Goal: Task Accomplishment & Management: Use online tool/utility

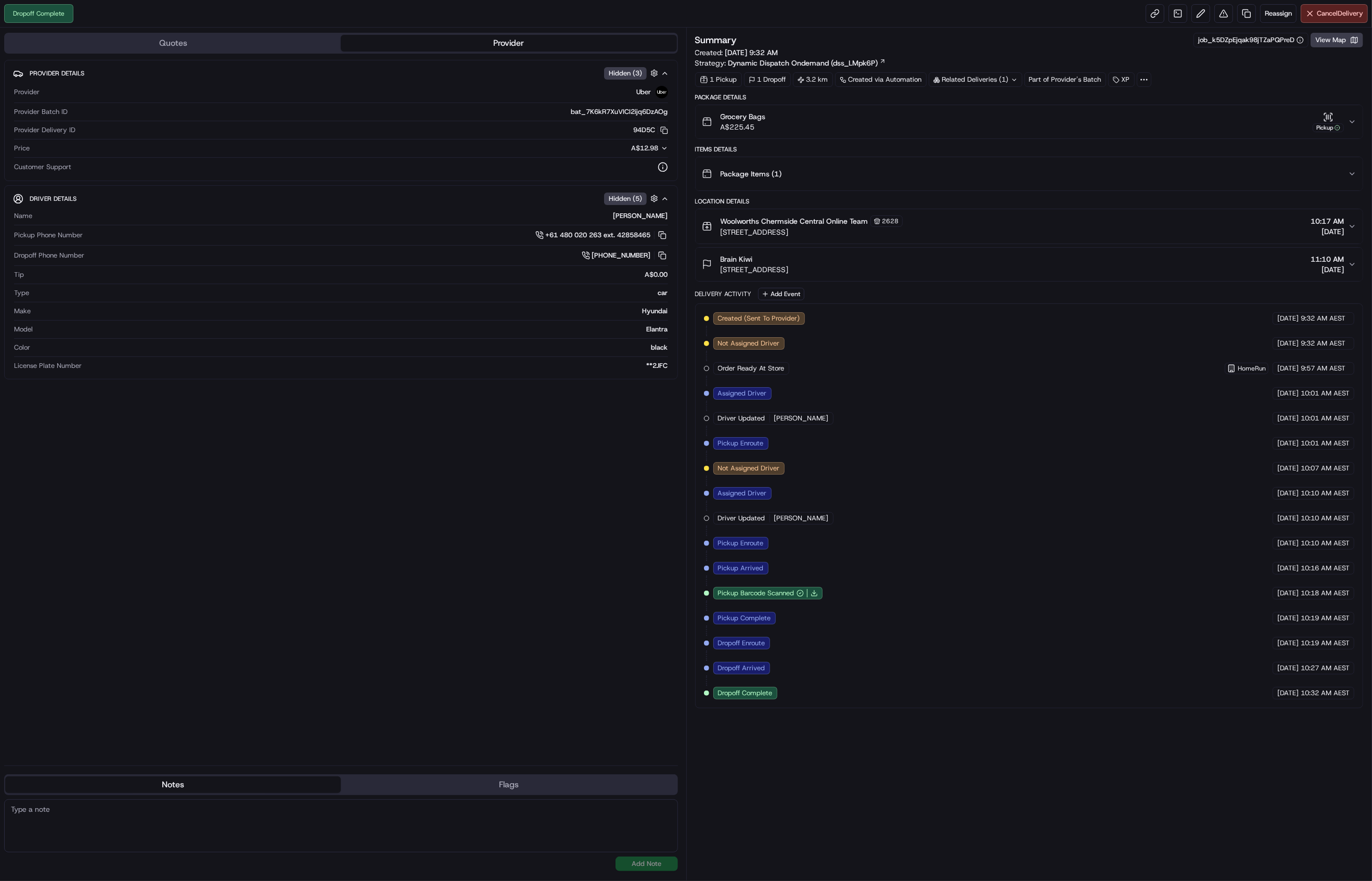
click at [1355, 126] on button "Grocery Bags A$225.45 Pickup" at bounding box center [1029, 121] width 668 height 33
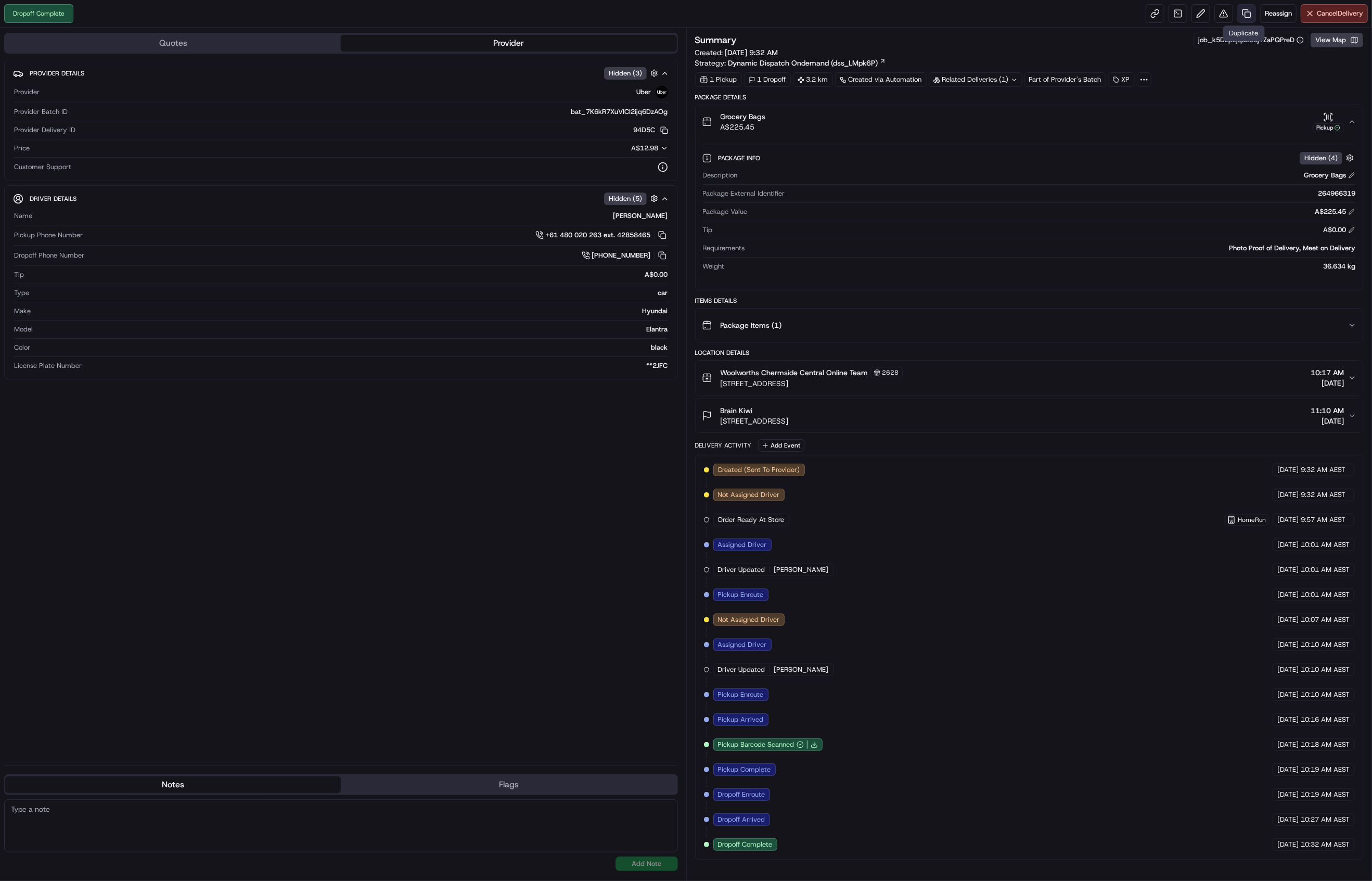
click at [1243, 14] on link at bounding box center [1246, 13] width 19 height 19
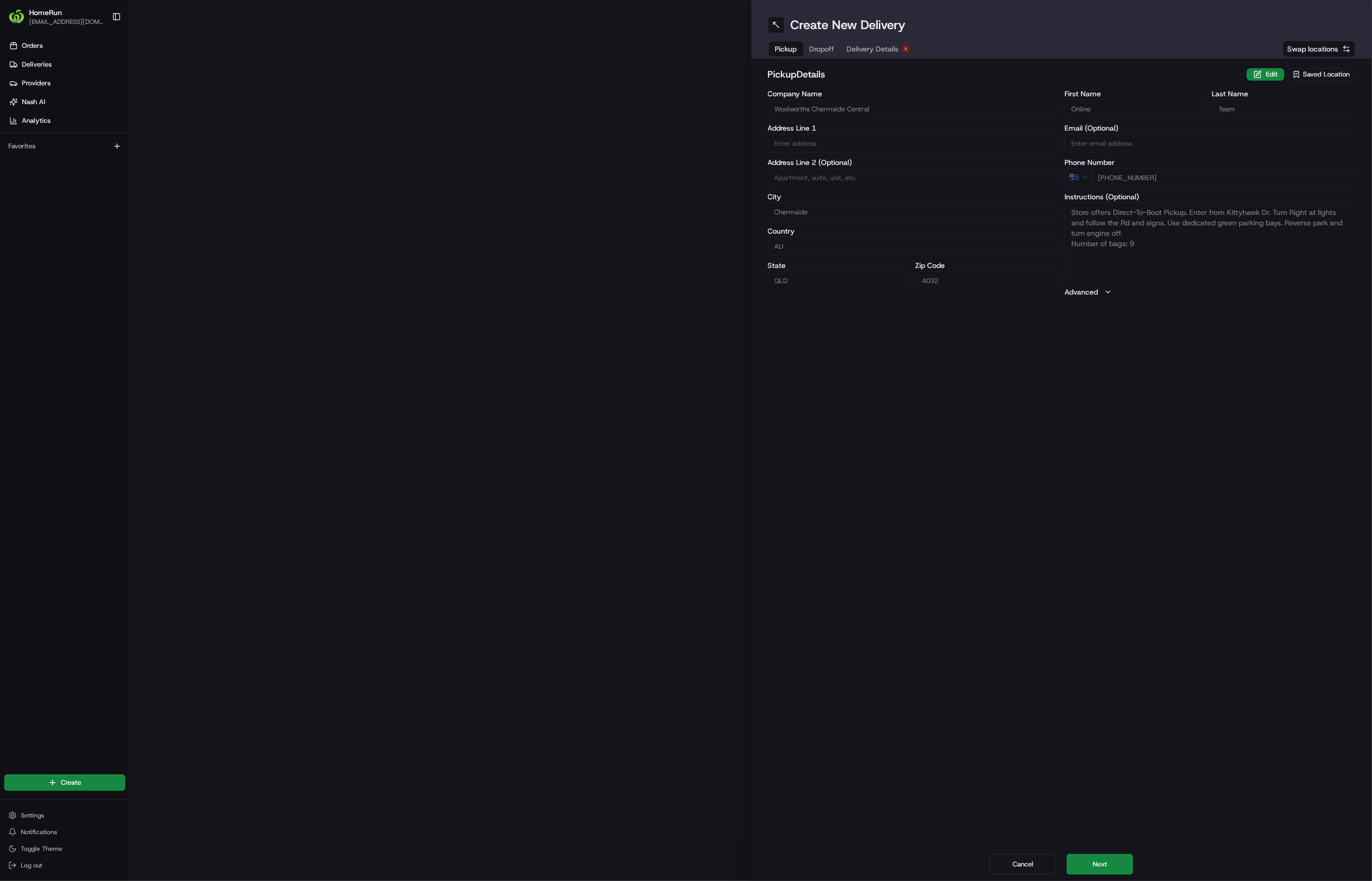
type input "[STREET_ADDRESS]"
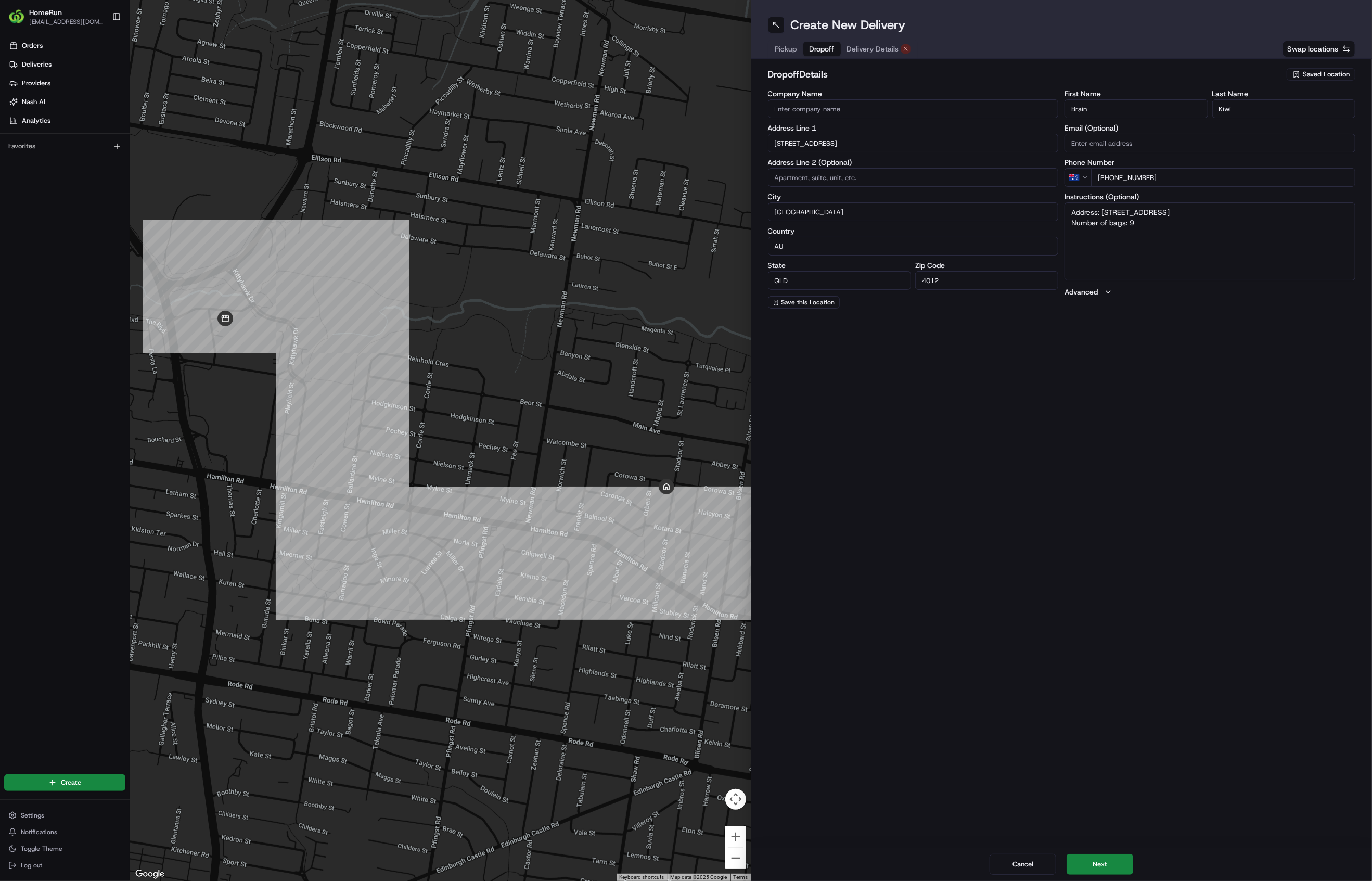
click at [827, 49] on span "Dropoff" at bounding box center [822, 49] width 25 height 10
click at [872, 51] on span "Delivery Details" at bounding box center [873, 49] width 52 height 10
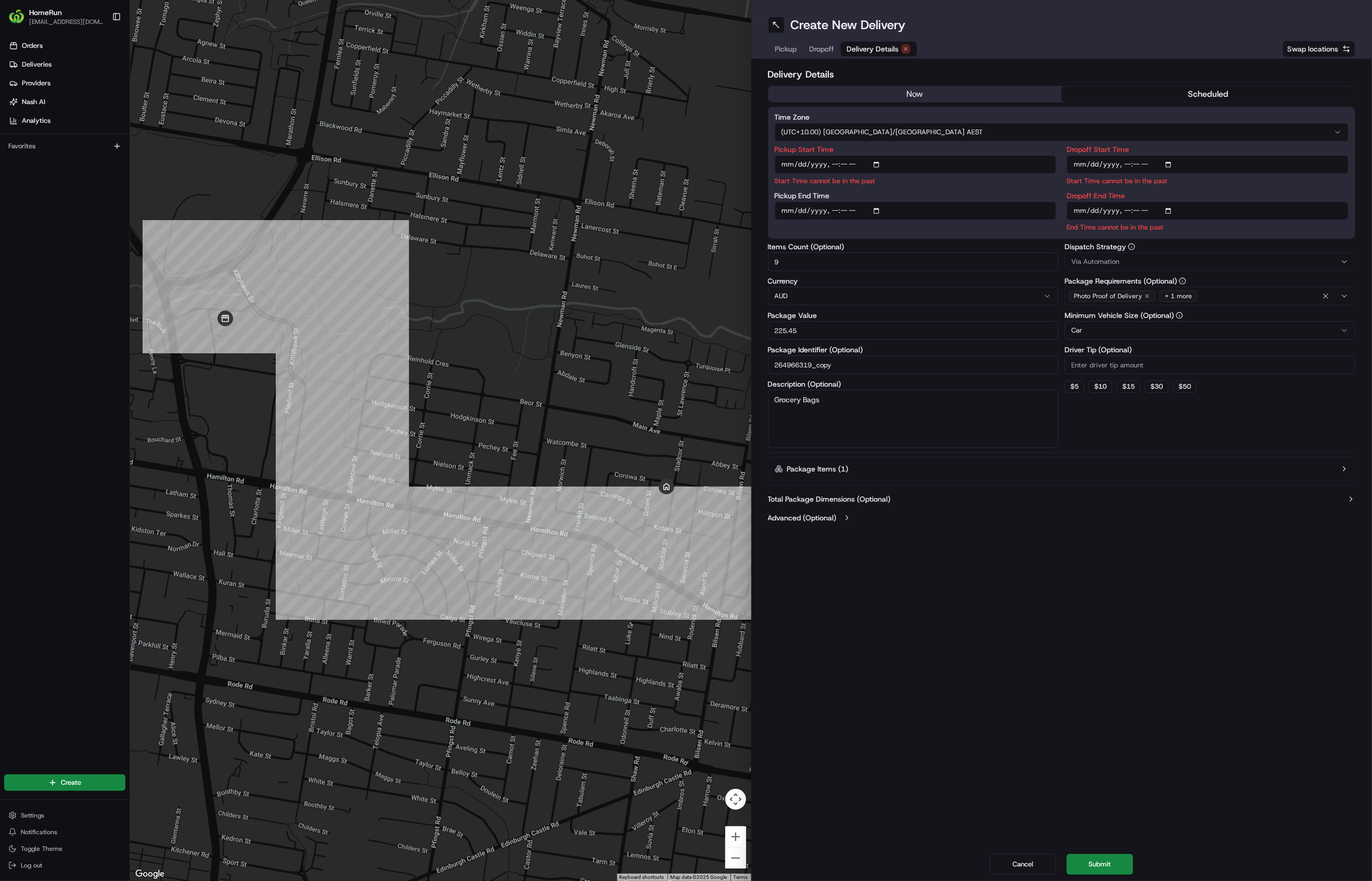
click at [1054, 101] on button "now" at bounding box center [915, 94] width 294 height 16
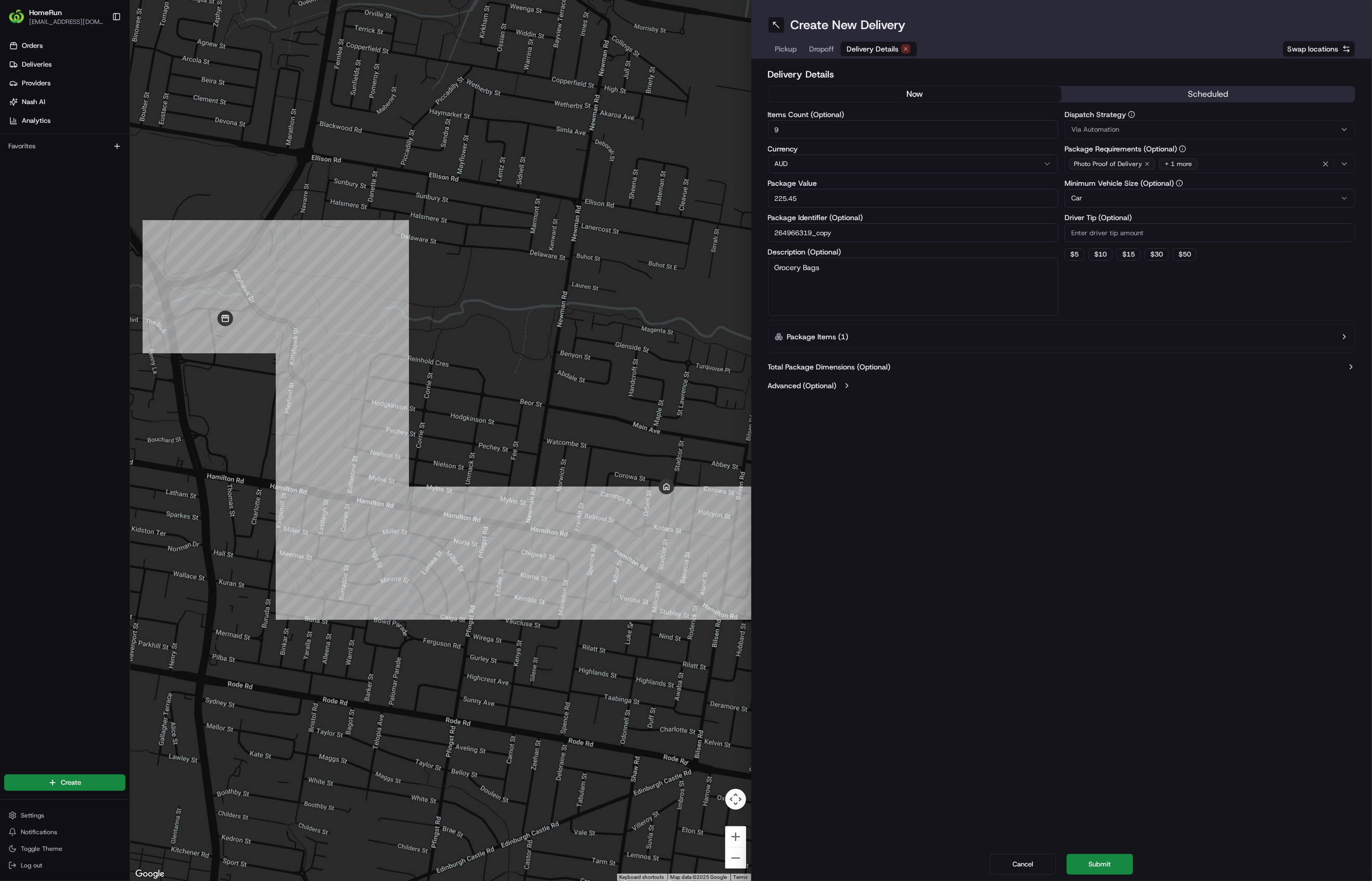
click at [1031, 97] on button "now" at bounding box center [915, 94] width 294 height 16
click at [1118, 857] on button "Submit" at bounding box center [1100, 865] width 67 height 21
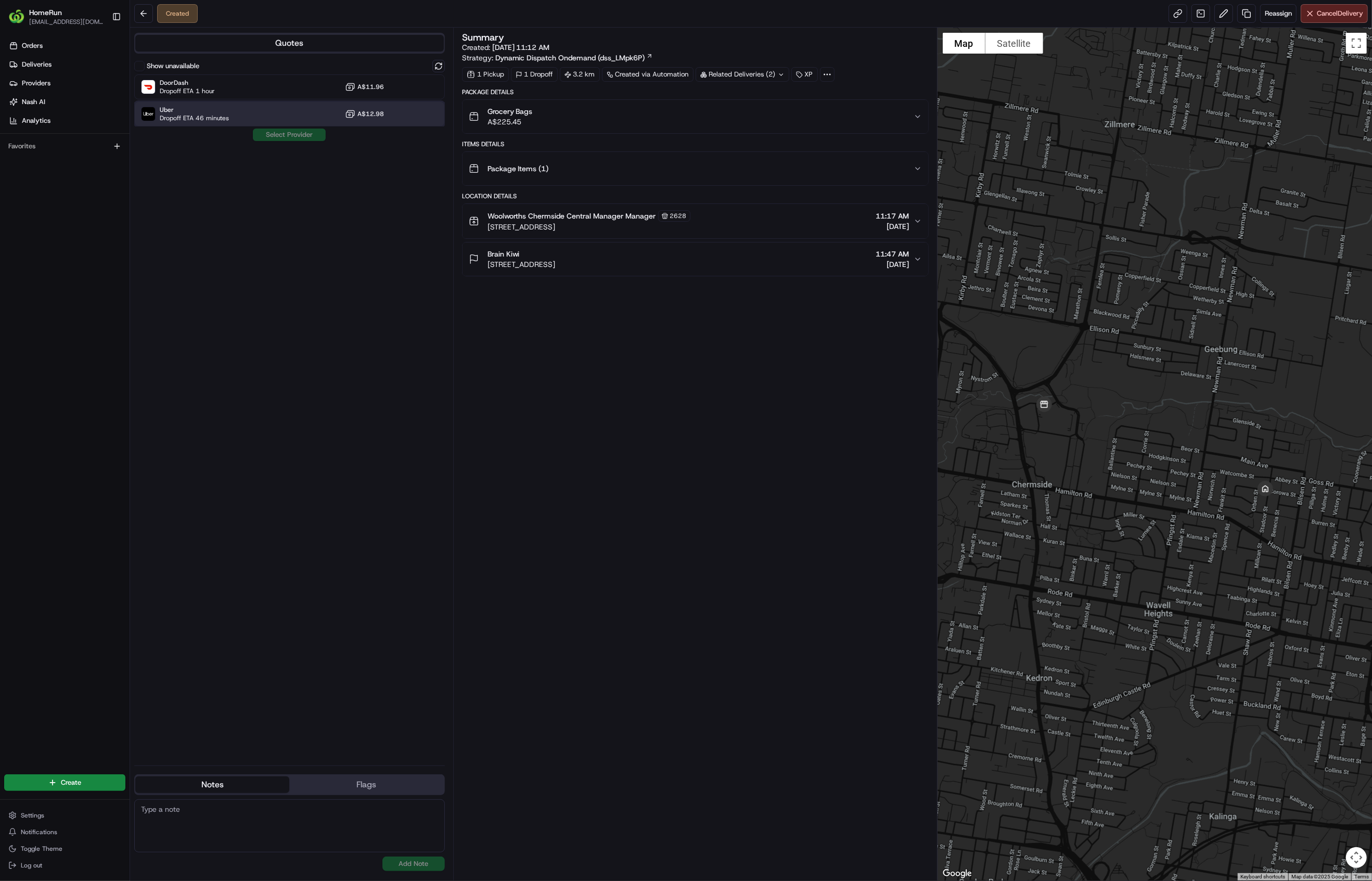
click at [214, 121] on span "Dropoff ETA 46 minutes" at bounding box center [195, 118] width 69 height 9
click at [297, 132] on button "Assign Provider" at bounding box center [289, 134] width 74 height 12
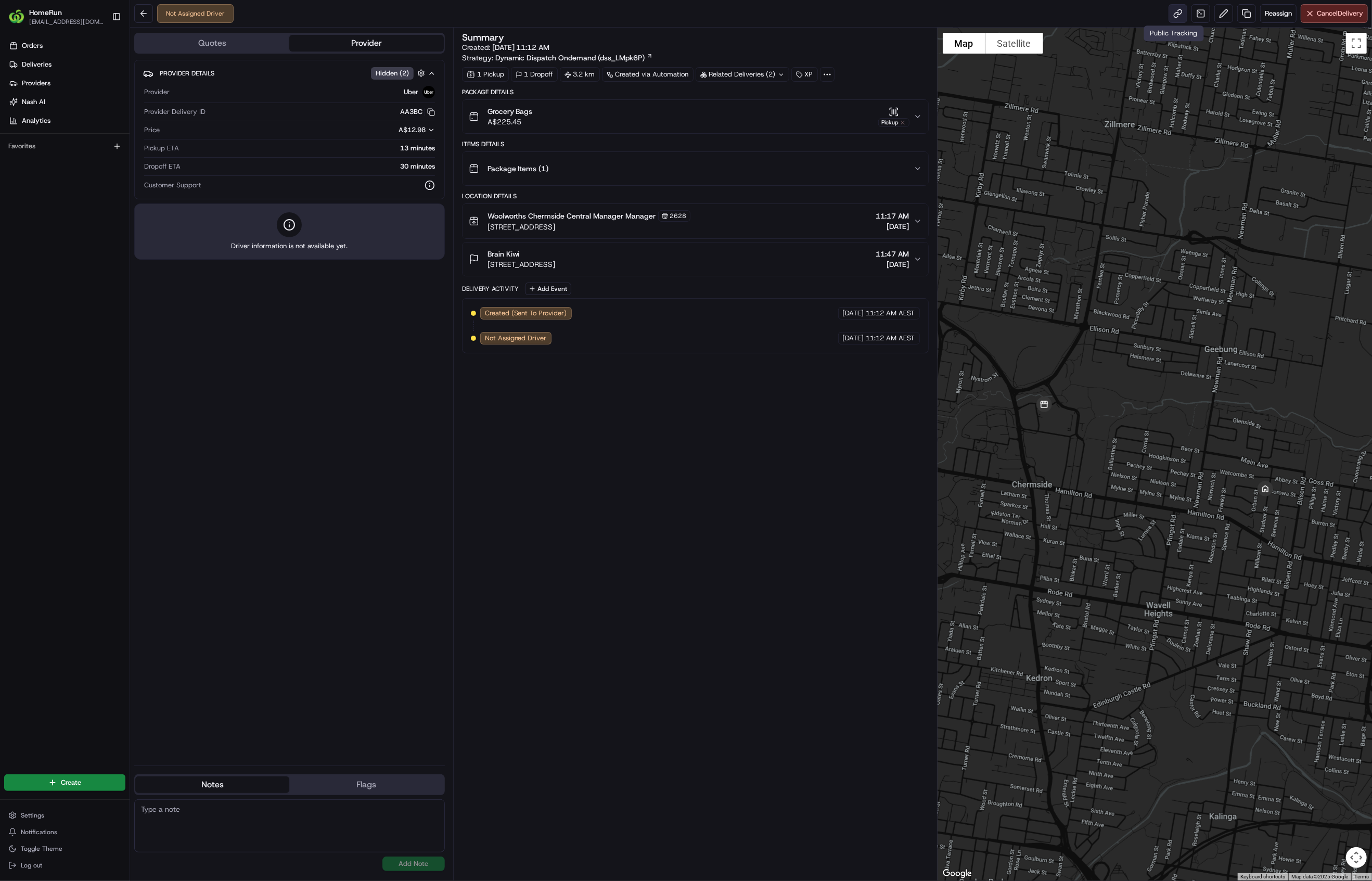
click at [1170, 12] on link at bounding box center [1177, 13] width 19 height 19
